Goal: Task Accomplishment & Management: Manage account settings

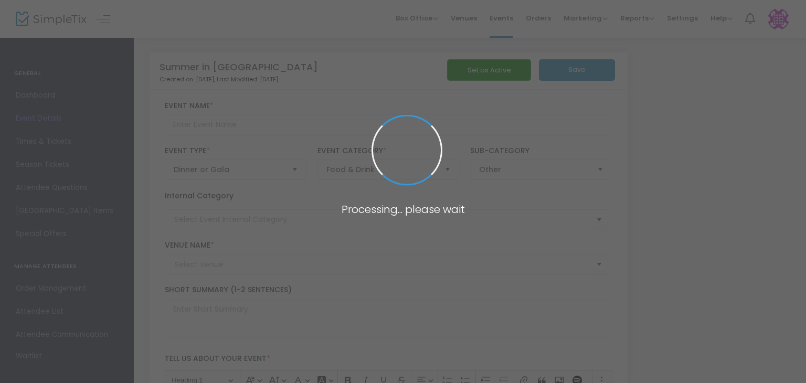
type input "Summer in [GEOGRAPHIC_DATA]"
type textarea "Summer in [GEOGRAPHIC_DATA]: A Night of Elegance Join us for an unforgettable e…"
type input "9.750 %"
type input "Buy Tickets"
type input "Roobarb Studio"
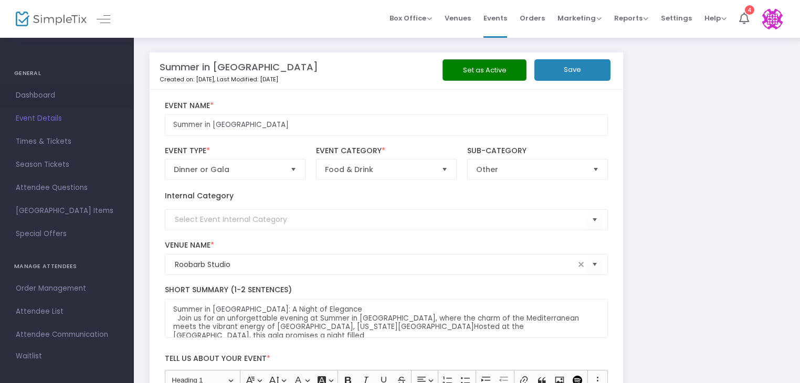
click at [51, 94] on span "Dashboard" at bounding box center [67, 96] width 102 height 14
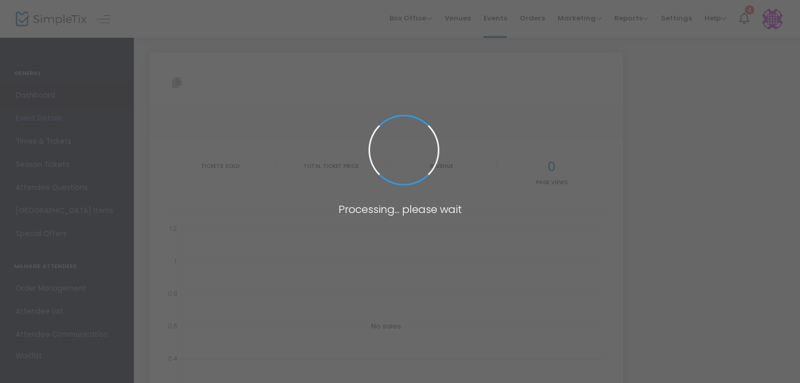
type input "[URL][DOMAIN_NAME]"
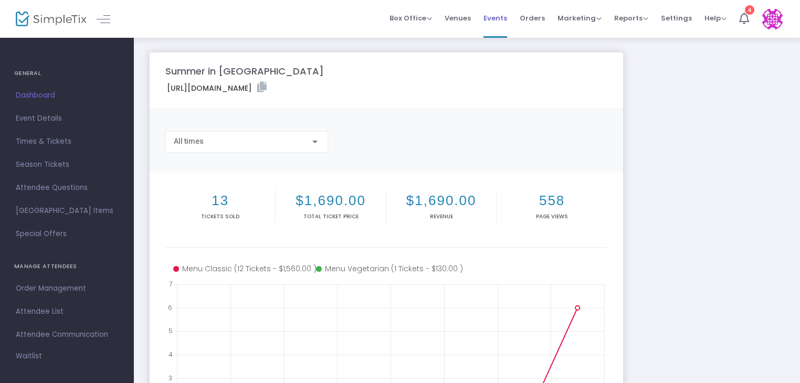
click at [504, 13] on span "Events" at bounding box center [495, 18] width 24 height 27
